Goal: Check status: Check status

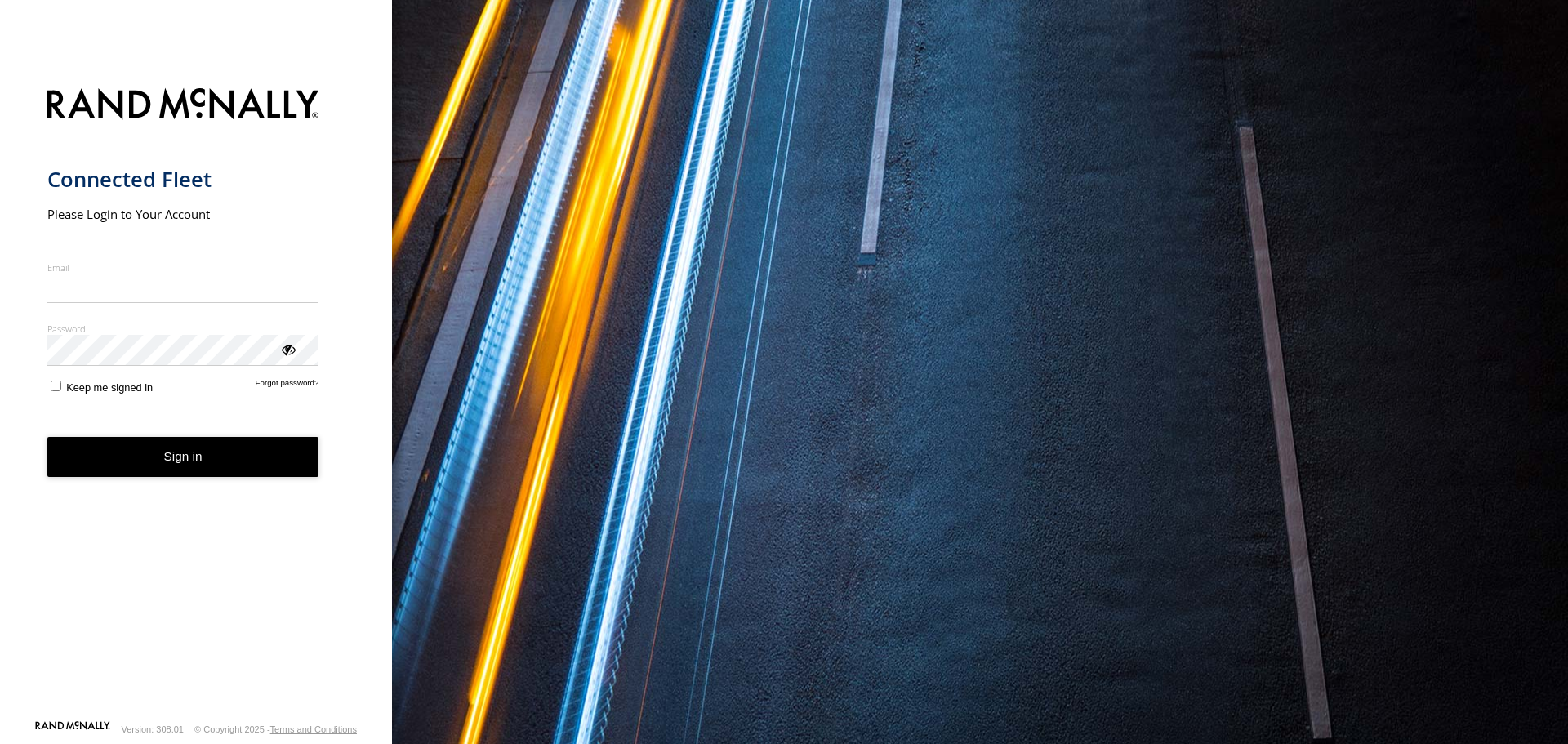
type input "**********"
click at [167, 469] on button "Sign in" at bounding box center [183, 457] width 272 height 40
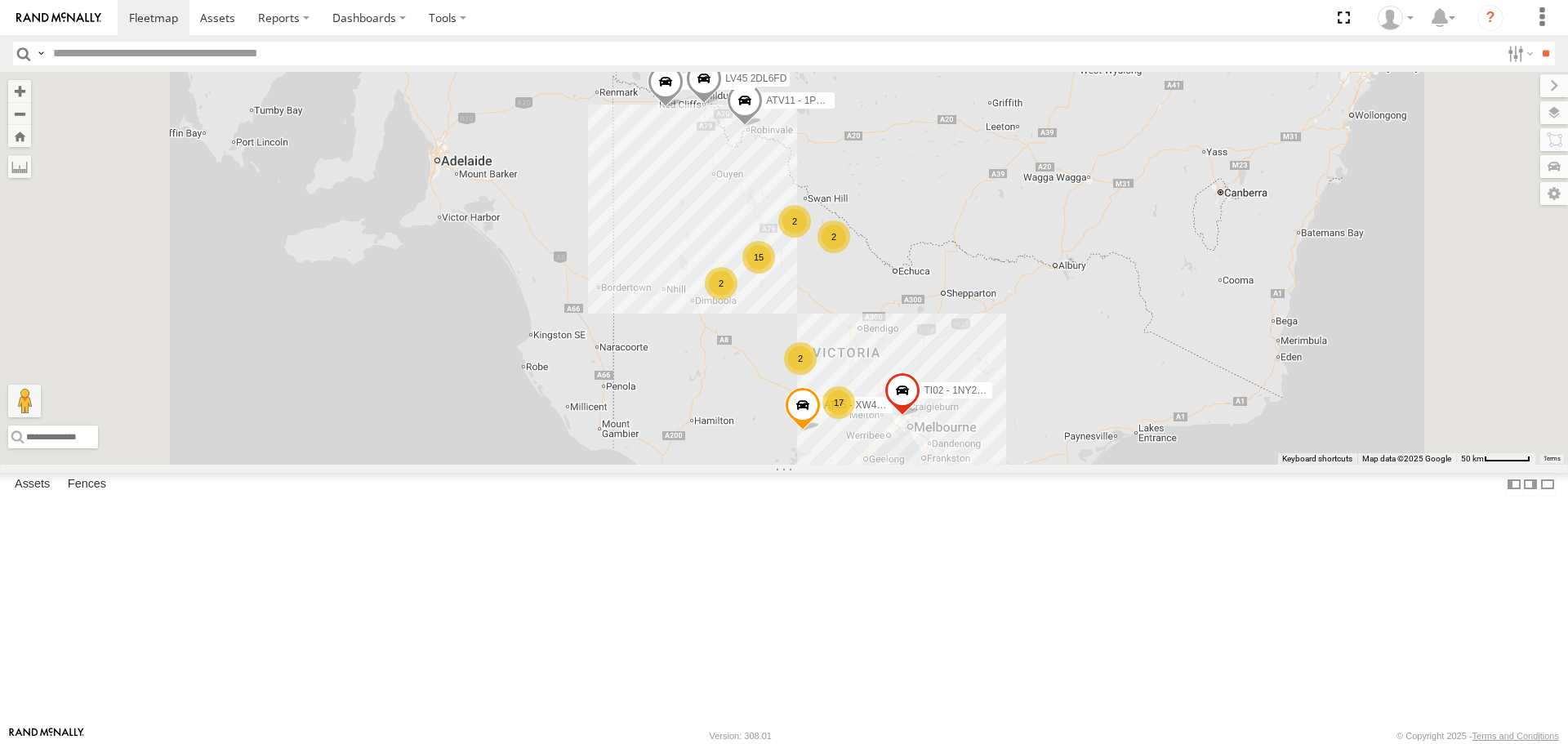
click at [821, 431] on span at bounding box center [802, 409] width 36 height 44
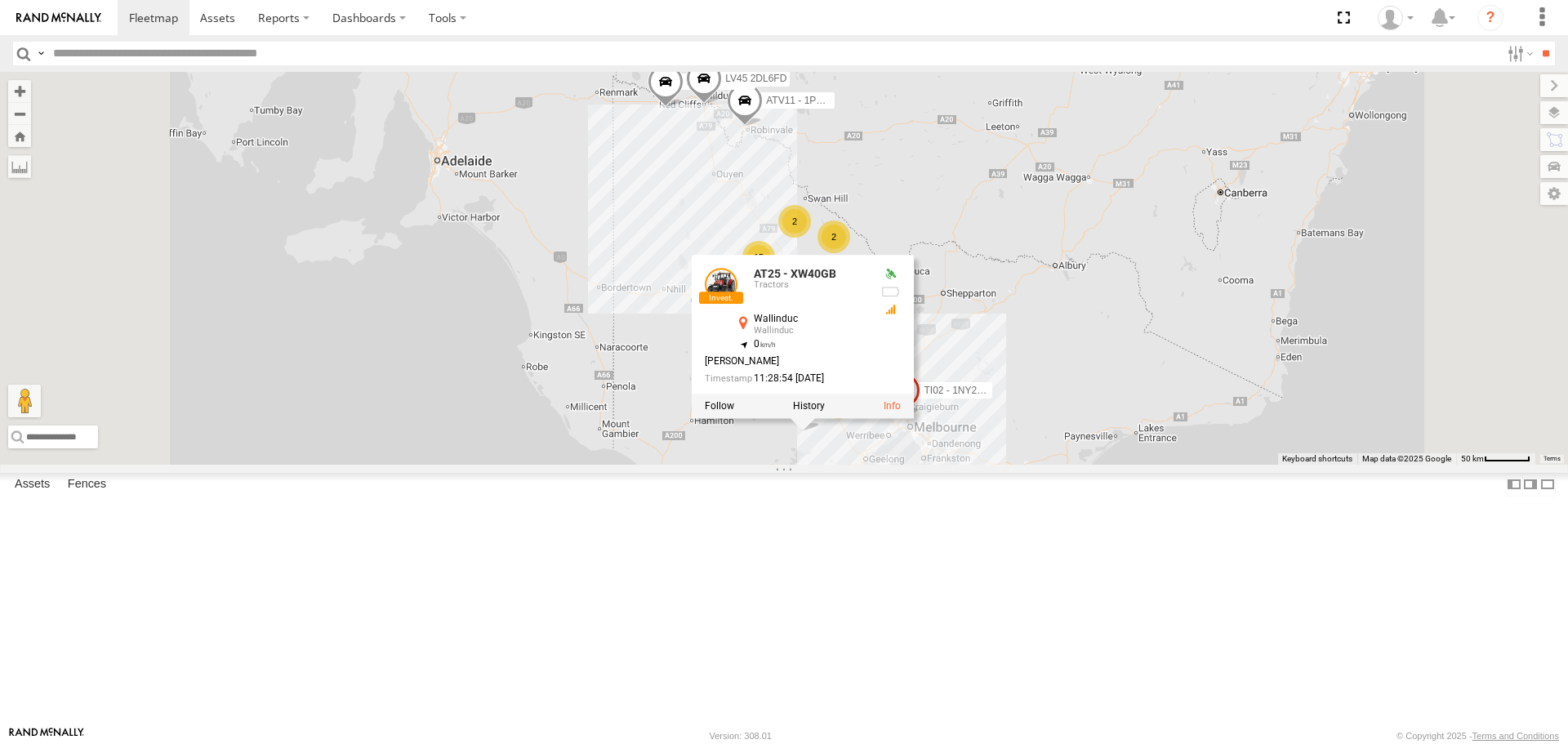
click at [1239, 464] on div "2 15 17 ATV11 - 1PU4CS 2 LV45 2DL6FD AT25 - XW40GB TI02 - 1NY2RG 2 AT23 - XW41G…" at bounding box center [784, 268] width 1568 height 392
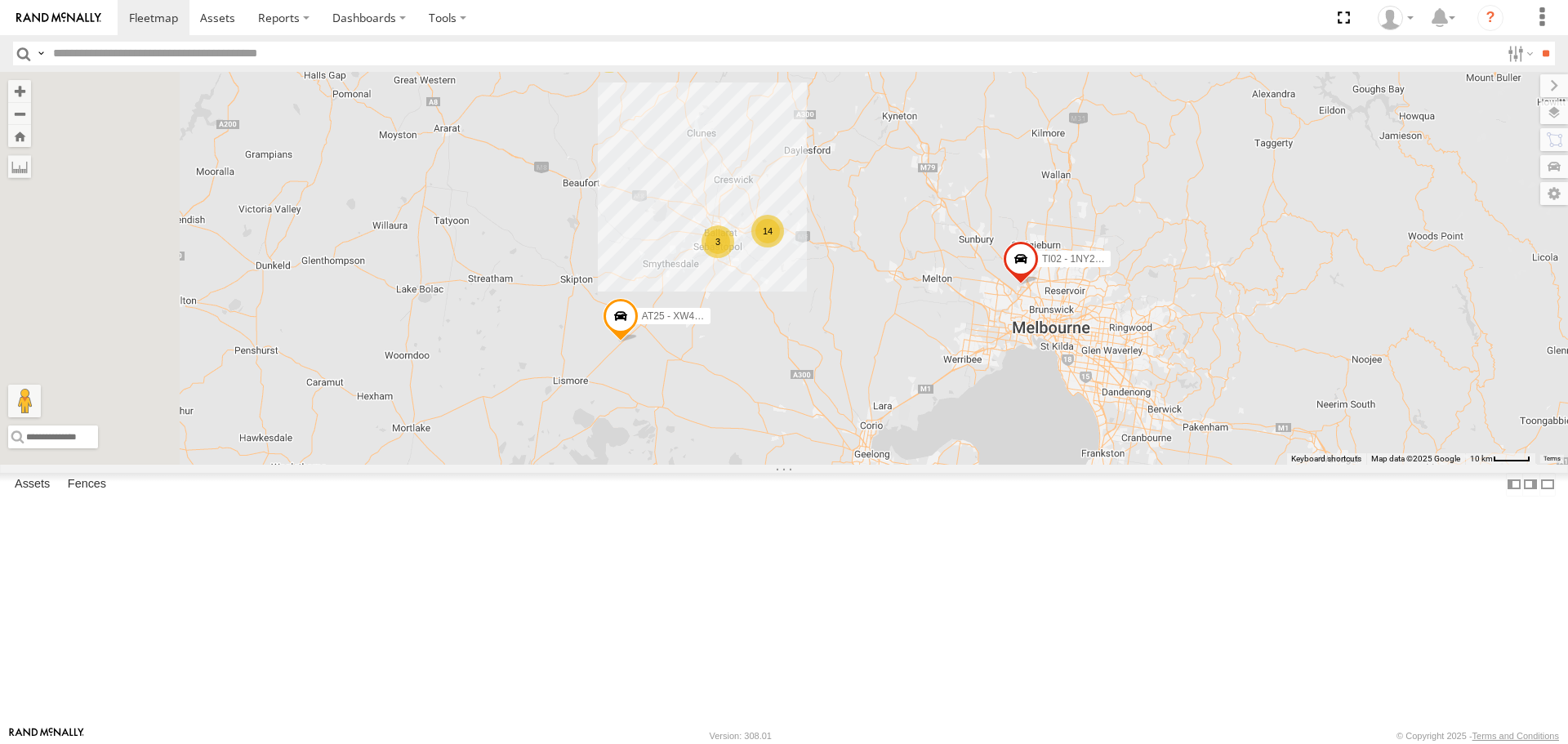
drag, startPoint x: 878, startPoint y: 496, endPoint x: 970, endPoint y: 551, distance: 107.2
click at [969, 464] on div "ATV11 - 1PU4CS LV45 2DL6FD AT25 - XW40GB TI02 - 1NY2RG AT23 - XW41GB 14 3 2" at bounding box center [784, 268] width 1568 height 392
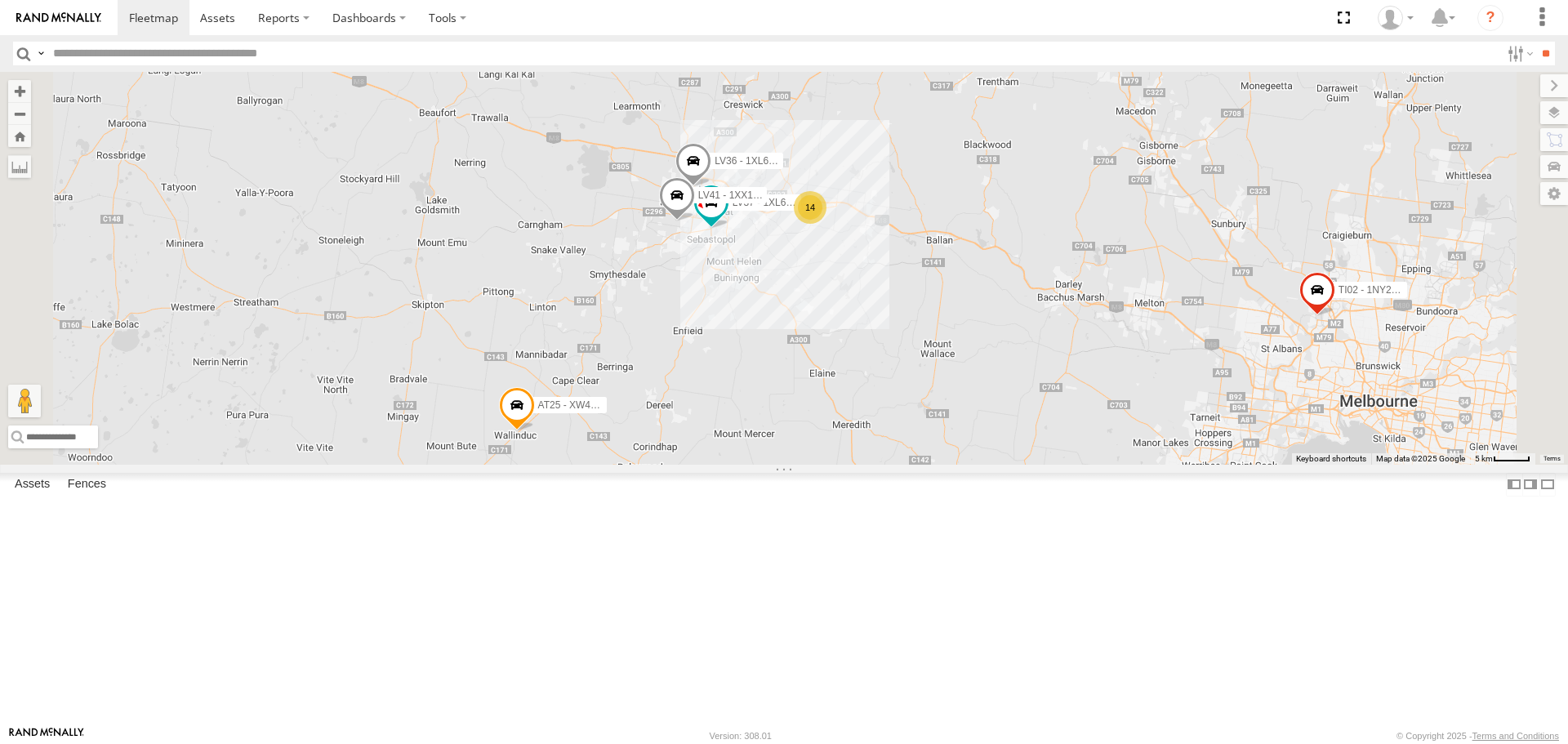
drag, startPoint x: 952, startPoint y: 425, endPoint x: 1001, endPoint y: 510, distance: 98.1
click at [1001, 464] on div "ATV11 - 1PU4CS LV45 2DL6FD AT25 - XW40GB TI02 - 1NY2RG AT23 - XW41GB 14 LV37 - …" at bounding box center [784, 268] width 1568 height 392
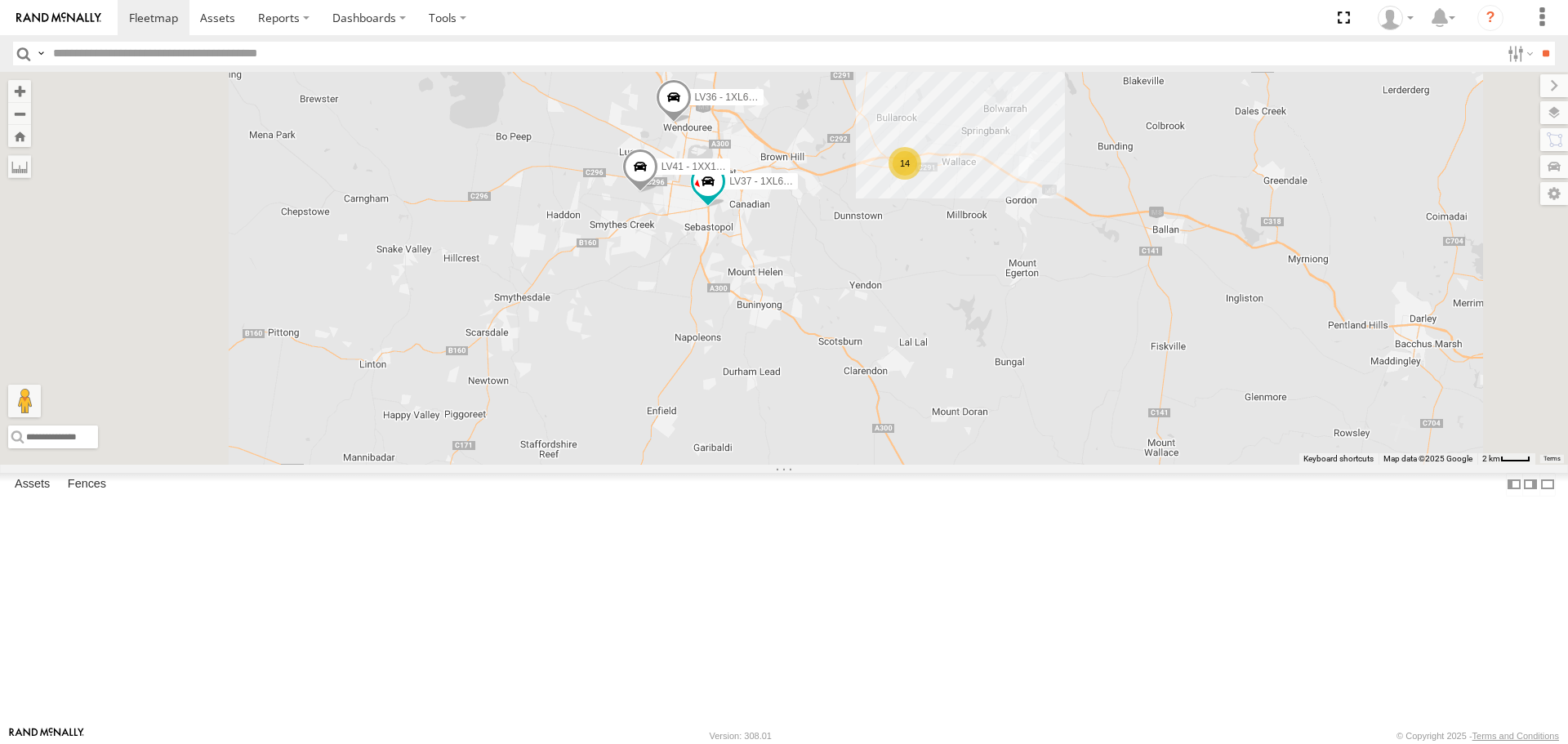
drag, startPoint x: 915, startPoint y: 404, endPoint x: 1007, endPoint y: 530, distance: 156.0
click at [1007, 464] on div "ATV11 - 1PU4CS LV45 2DL6FD AT25 - XW40GB TI02 - 1NY2RG AT23 - XW41GB LV37 - 1XL…" at bounding box center [784, 268] width 1568 height 392
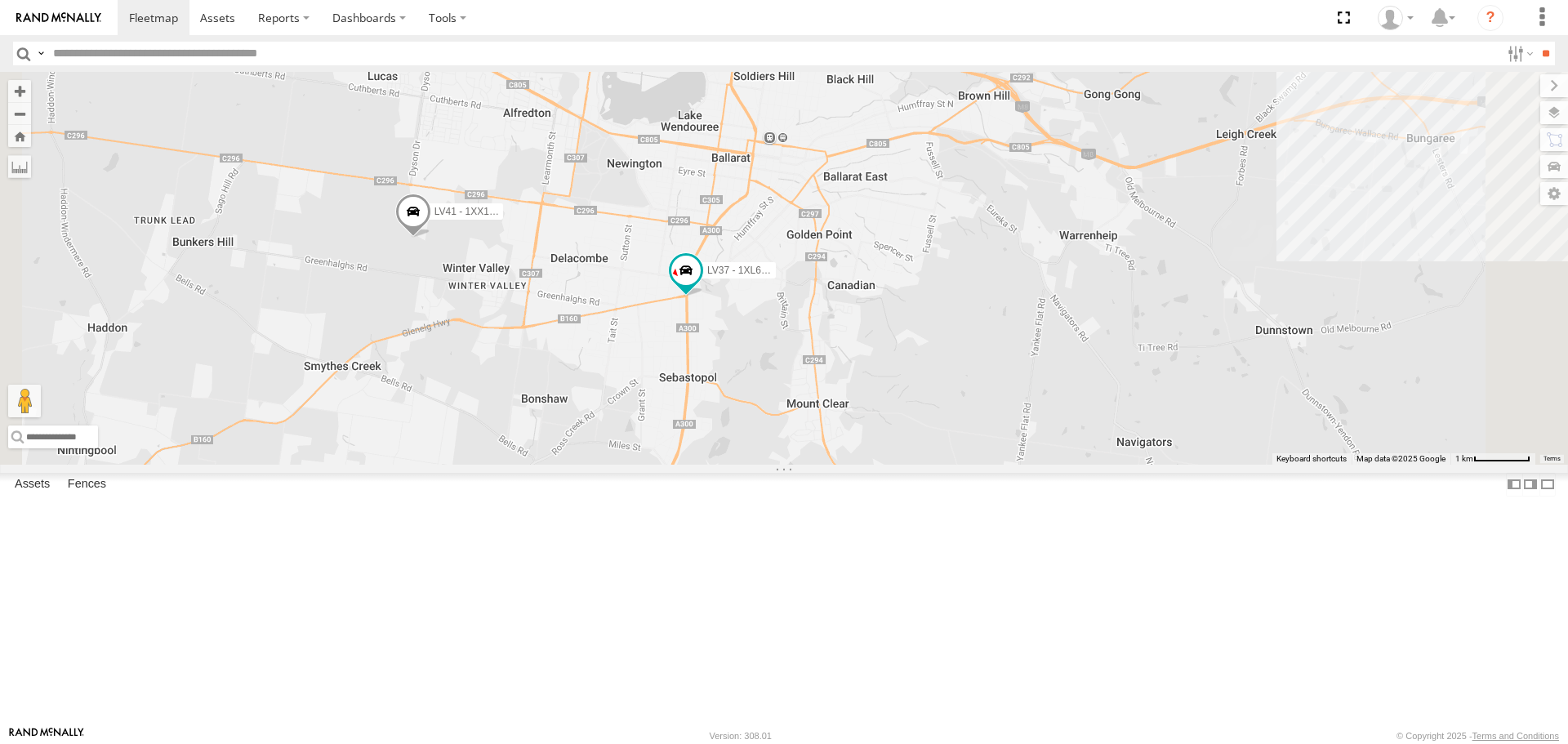
drag, startPoint x: 863, startPoint y: 393, endPoint x: 945, endPoint y: 460, distance: 105.9
click at [945, 460] on div "ATV11 - 1PU4CS LV45 2DL6FD AT25 - XW40GB TI02 - 1NY2RG AT23 - XW41GB LV37 - 1XL…" at bounding box center [784, 268] width 1568 height 392
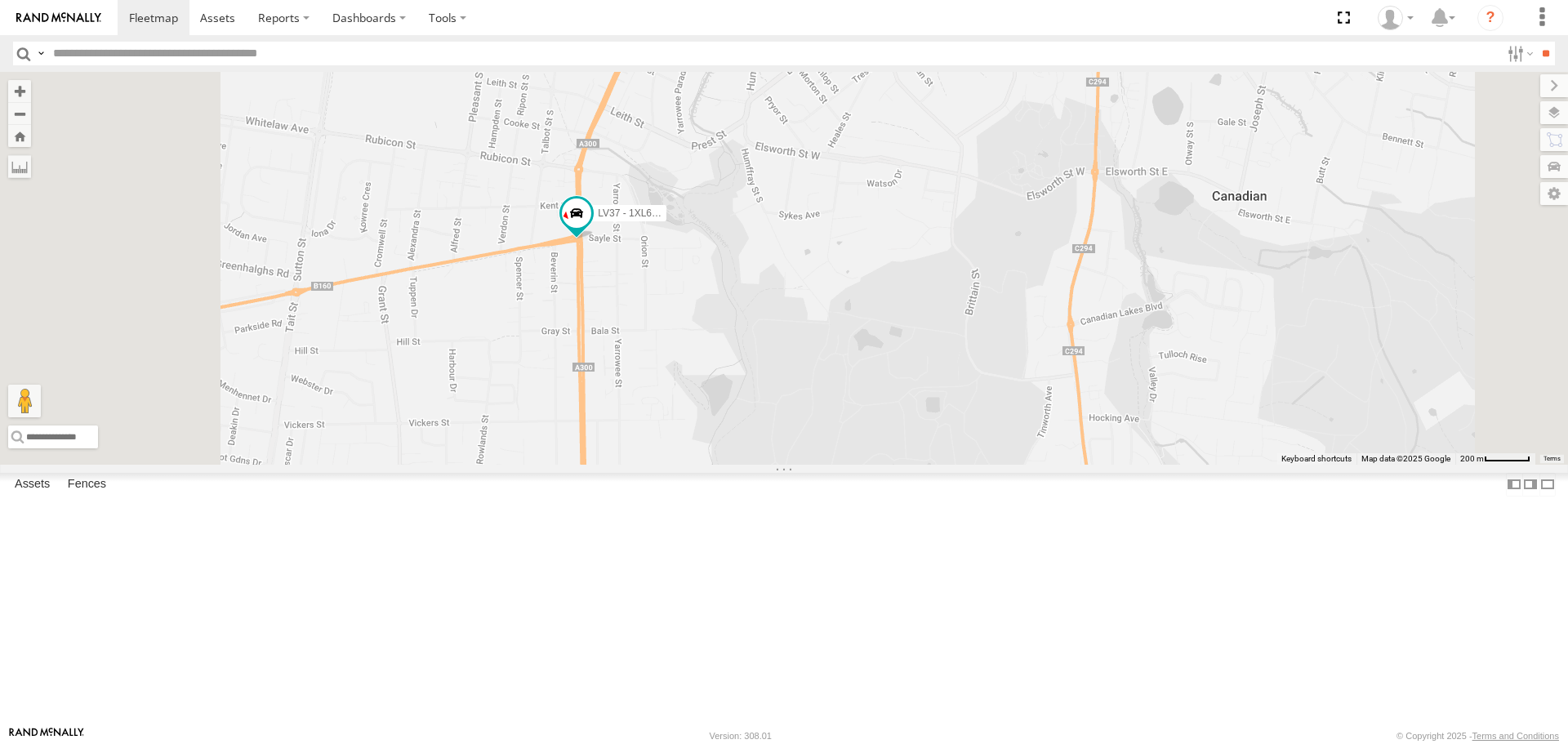
drag, startPoint x: 801, startPoint y: 424, endPoint x: 999, endPoint y: 516, distance: 218.3
click at [998, 464] on div "ATV11 - 1PU4CS LV45 2DL6FD AT25 - XW40GB TI02 - 1NY2RG AT23 - XW41GB LV37 - 1XL…" at bounding box center [784, 268] width 1568 height 392
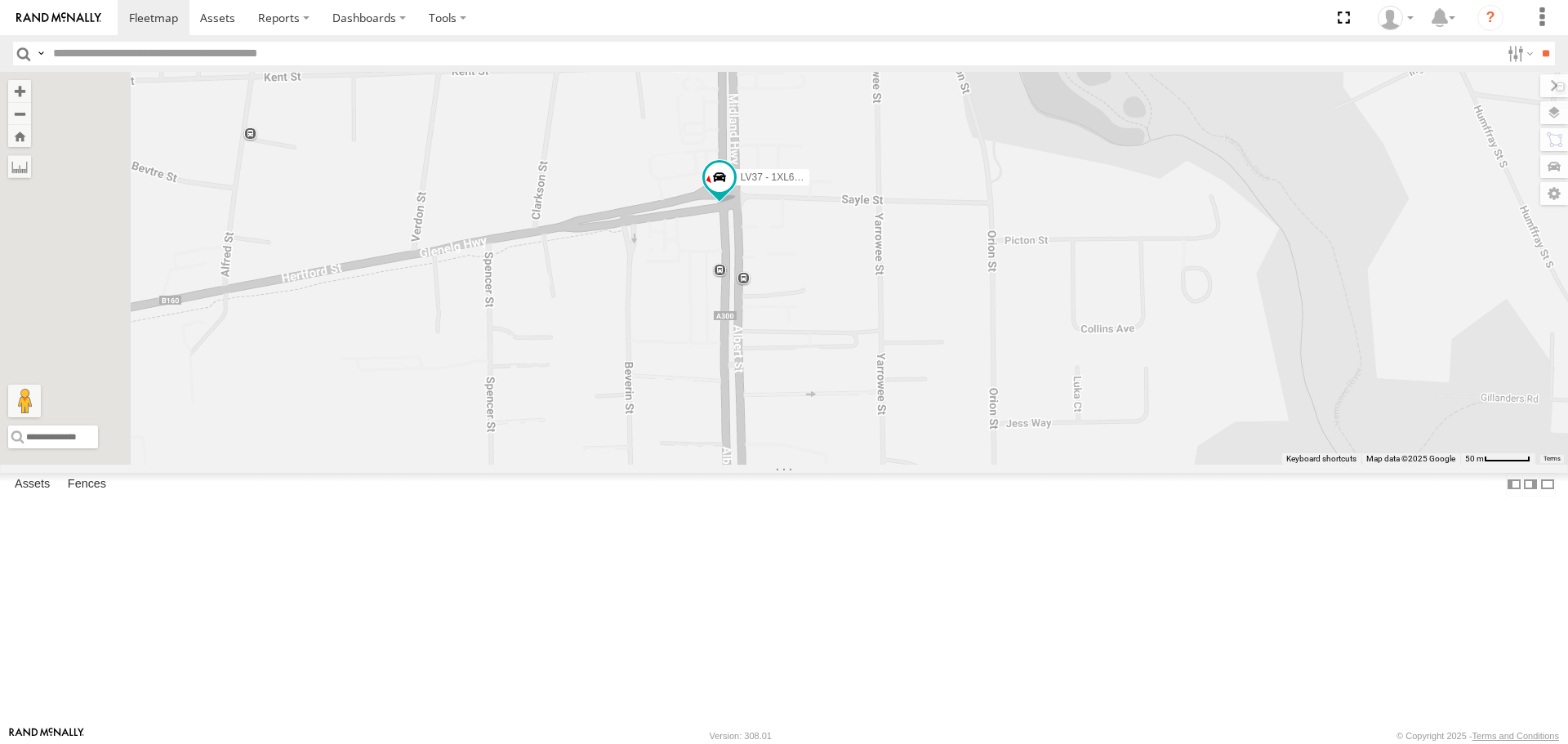
drag, startPoint x: 916, startPoint y: 387, endPoint x: 1037, endPoint y: 551, distance: 203.8
click at [1037, 464] on div "ATV11 - 1PU4CS LV45 2DL6FD AT25 - XW40GB TI02 - 1NY2RG AT23 - XW41GB LV37 - 1XL…" at bounding box center [784, 268] width 1568 height 392
click at [734, 192] on span at bounding box center [719, 177] width 29 height 29
click at [1112, 277] on div "ATV11 - 1PU4CS LV45 2DL6FD AT25 - XW40GB TI02 - 1NY2RG AT23 - XW41GB LV37 - 1XL…" at bounding box center [784, 268] width 1568 height 392
